Goal: Task Accomplishment & Management: Manage account settings

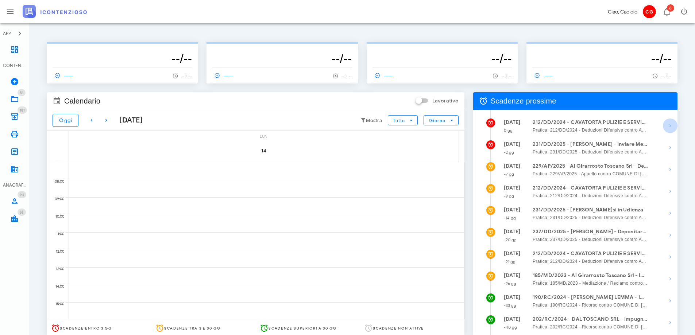
click at [668, 127] on icon "button" at bounding box center [670, 126] width 9 height 9
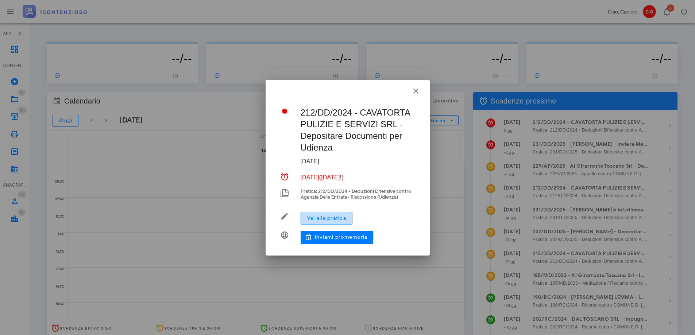
click at [344, 221] on span "Vai alla pratica" at bounding box center [326, 218] width 39 height 6
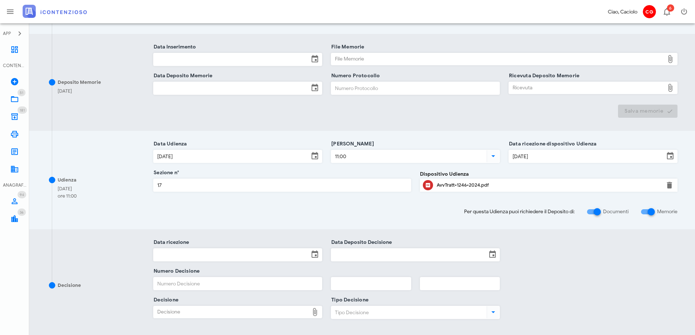
scroll to position [219, 0]
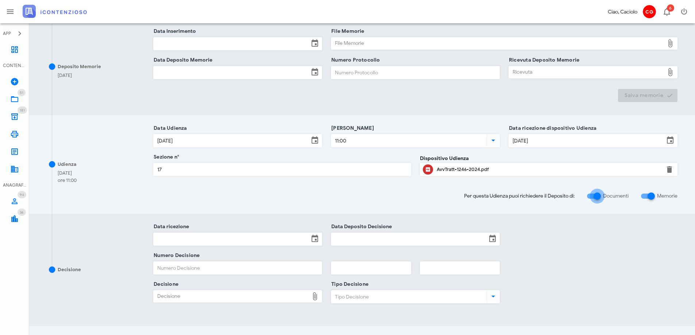
click at [591, 197] on div at bounding box center [597, 196] width 12 height 12
checkbox input "false"
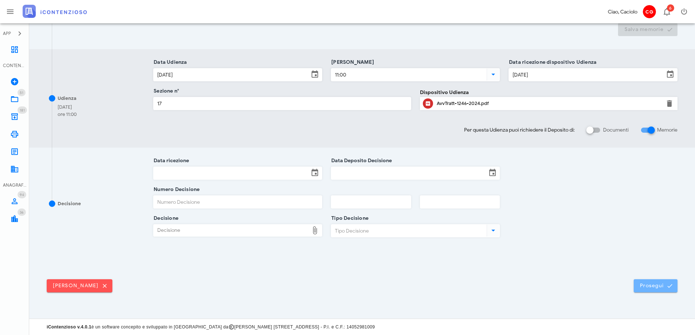
click at [653, 281] on button "Prosegui" at bounding box center [656, 286] width 44 height 13
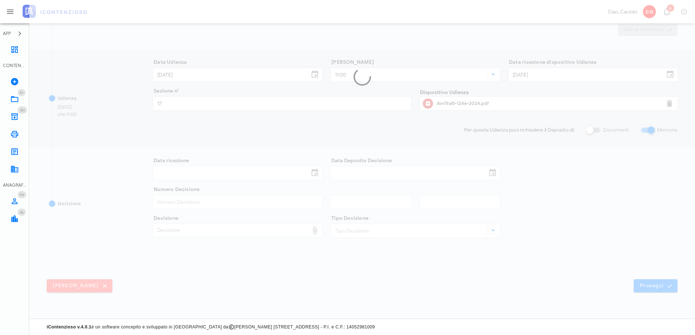
scroll to position [0, 0]
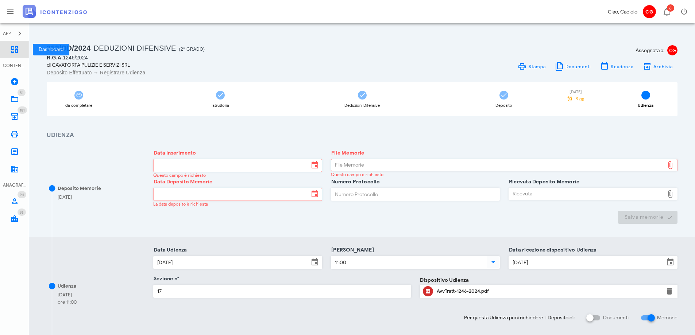
click at [13, 52] on icon at bounding box center [14, 49] width 9 height 9
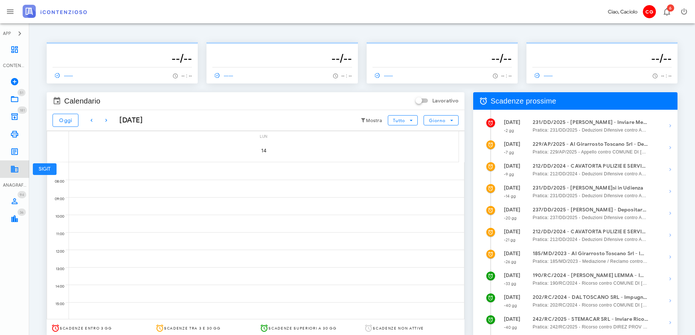
click at [16, 166] on icon at bounding box center [14, 169] width 9 height 9
